Goal: Transaction & Acquisition: Subscribe to service/newsletter

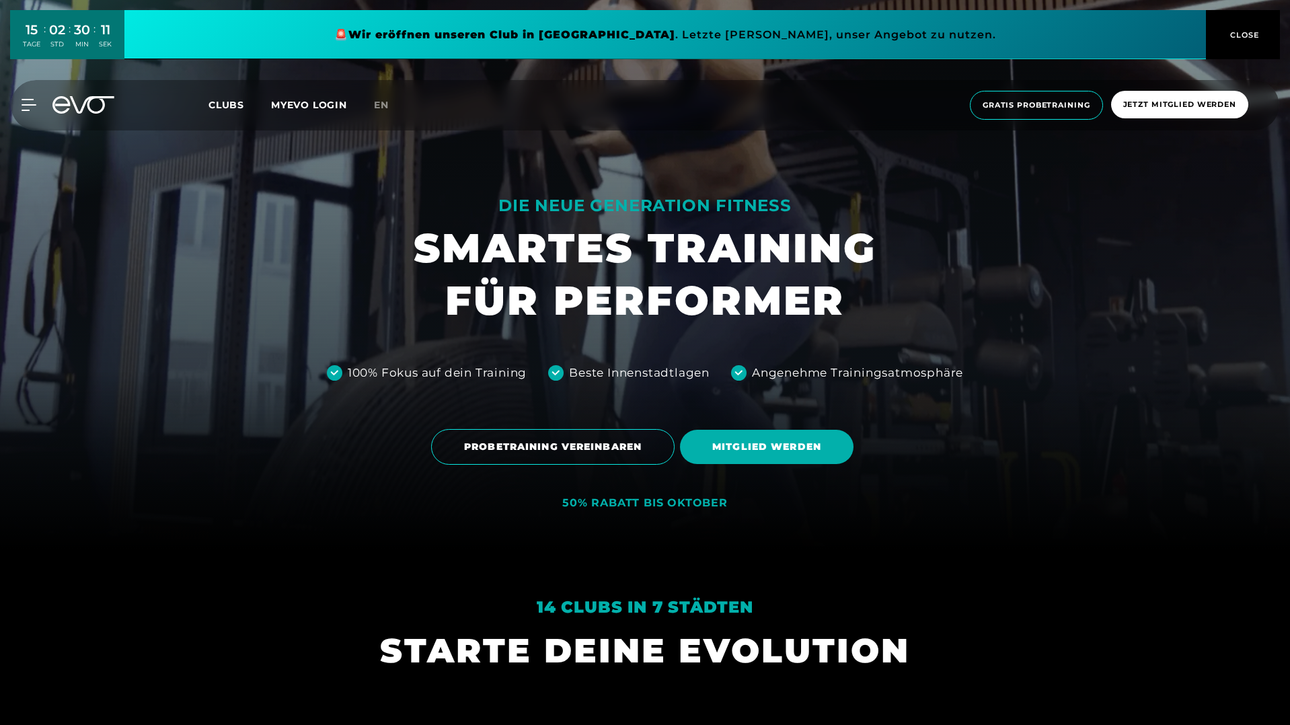
scroll to position [268, 0]
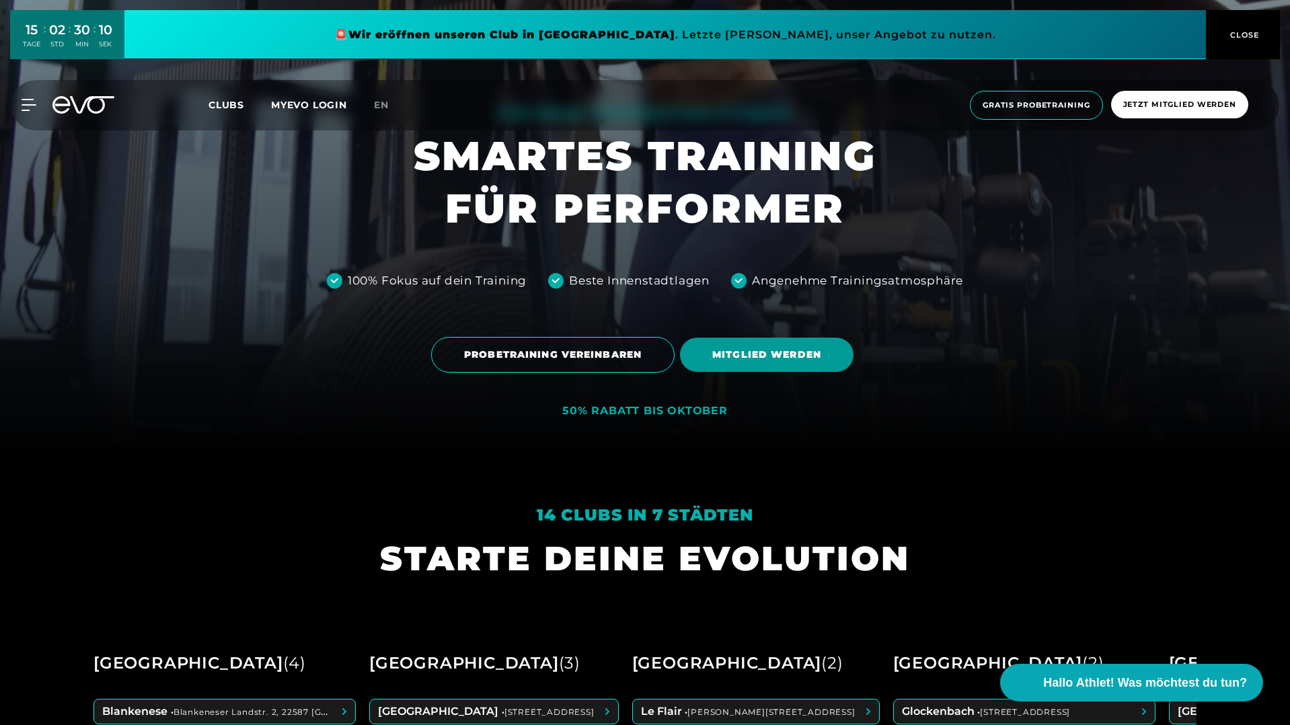
click at [770, 365] on span "MITGLIED WERDEN" at bounding box center [766, 355] width 173 height 34
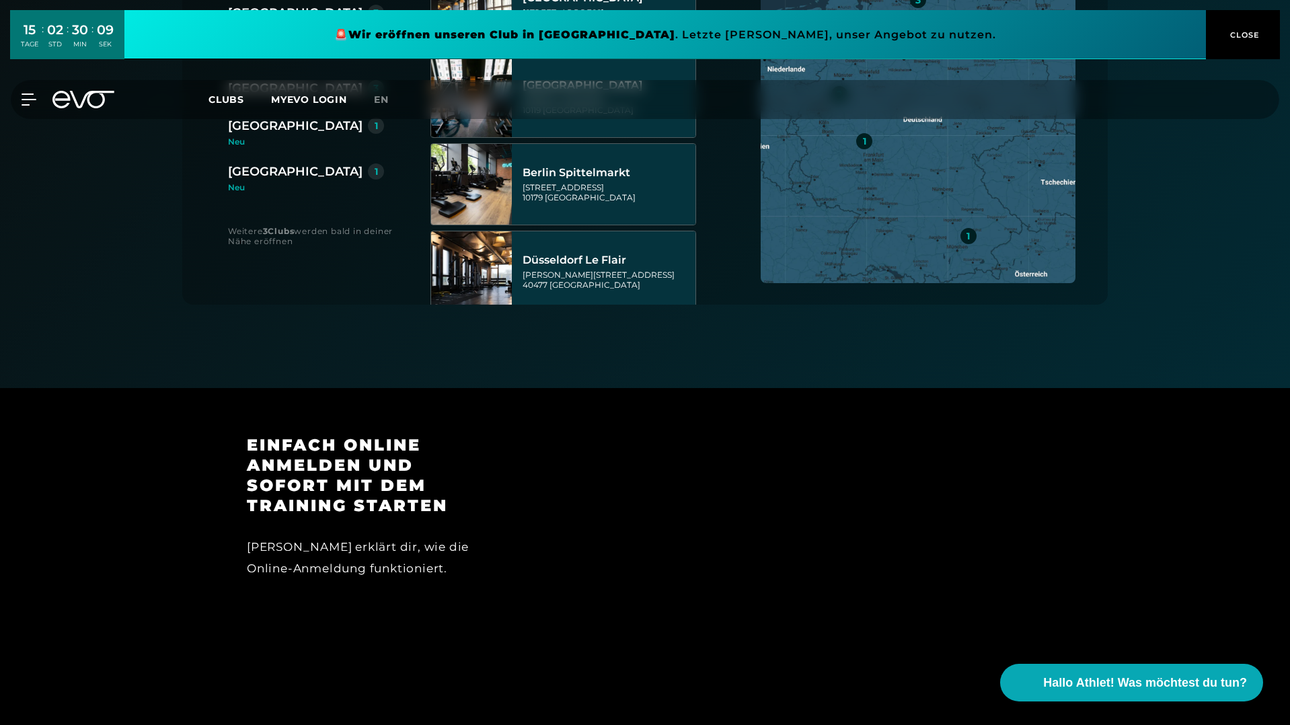
click at [599, 284] on div "[PERSON_NAME][STREET_ADDRESS]" at bounding box center [606, 280] width 169 height 20
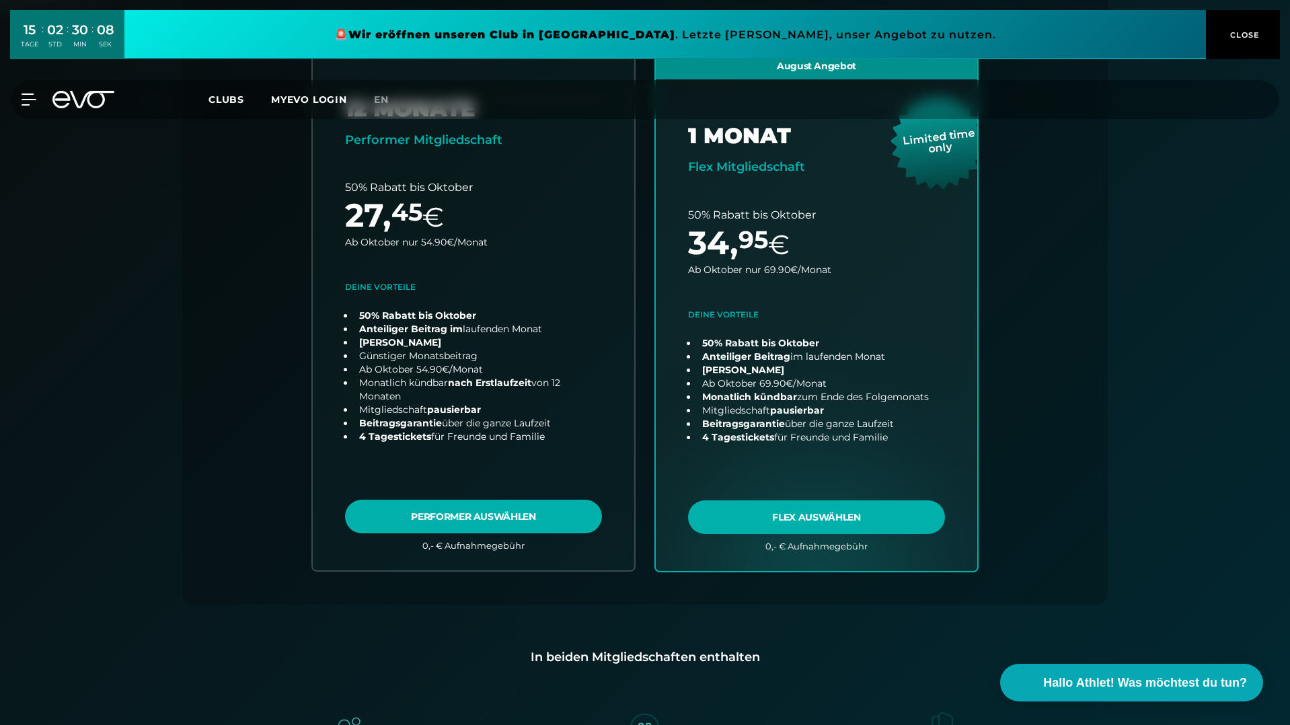
scroll to position [543, 0]
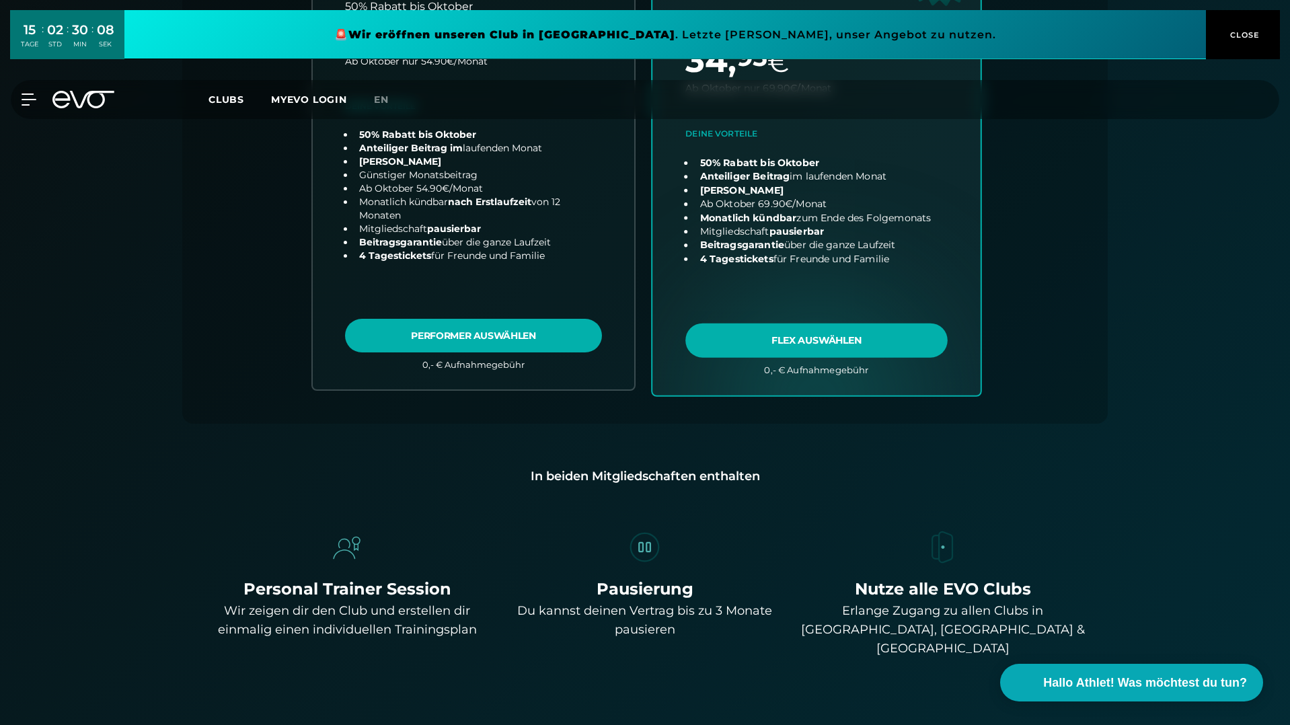
click at [830, 337] on link "choose plan" at bounding box center [816, 130] width 328 height 529
